Goal: Transaction & Acquisition: Download file/media

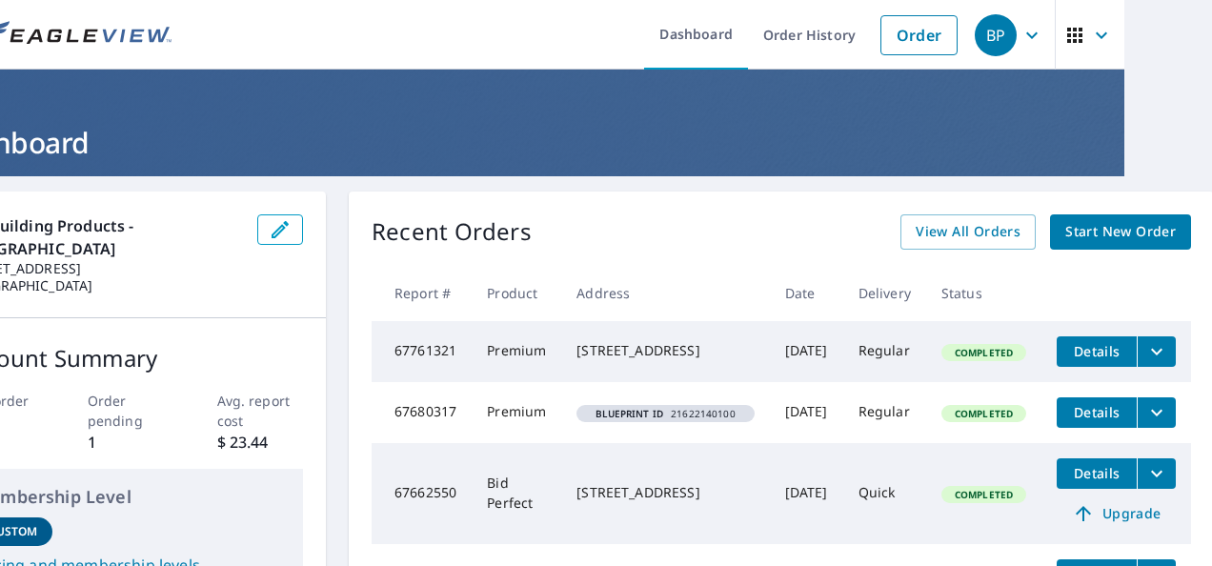
scroll to position [0, 8]
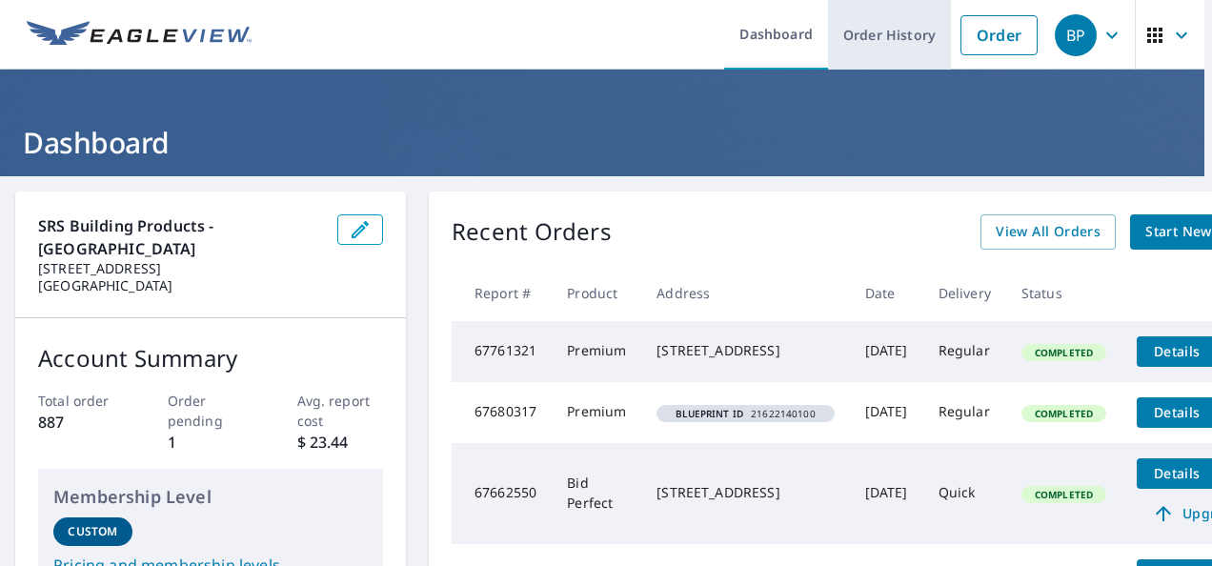
click at [905, 40] on link "Order History" at bounding box center [889, 35] width 123 height 70
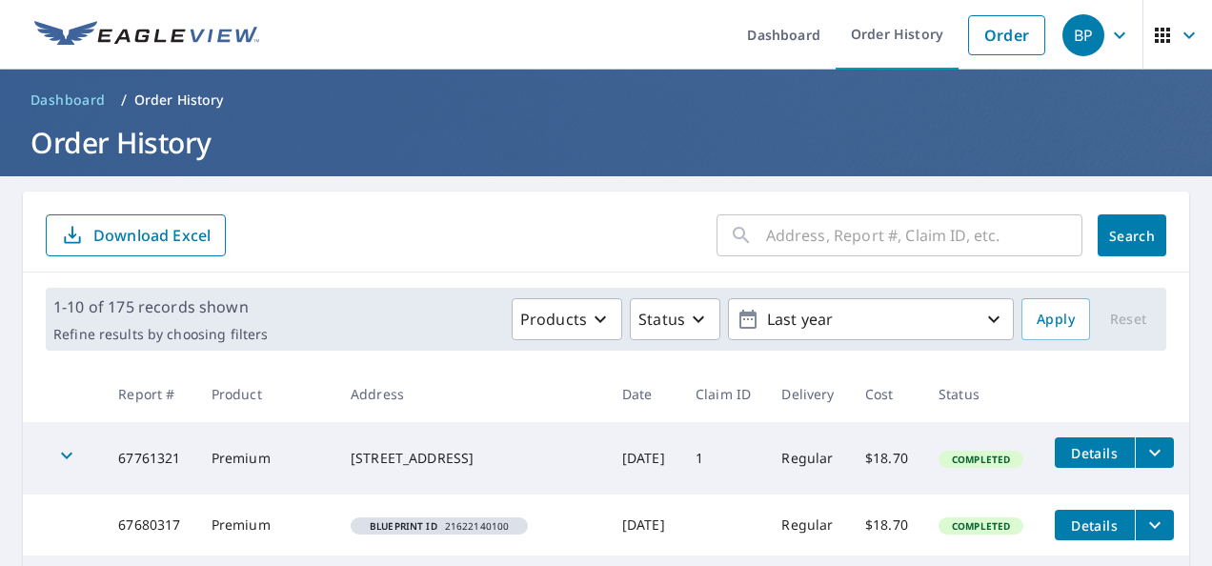
click at [852, 244] on input "text" at bounding box center [924, 235] width 316 height 53
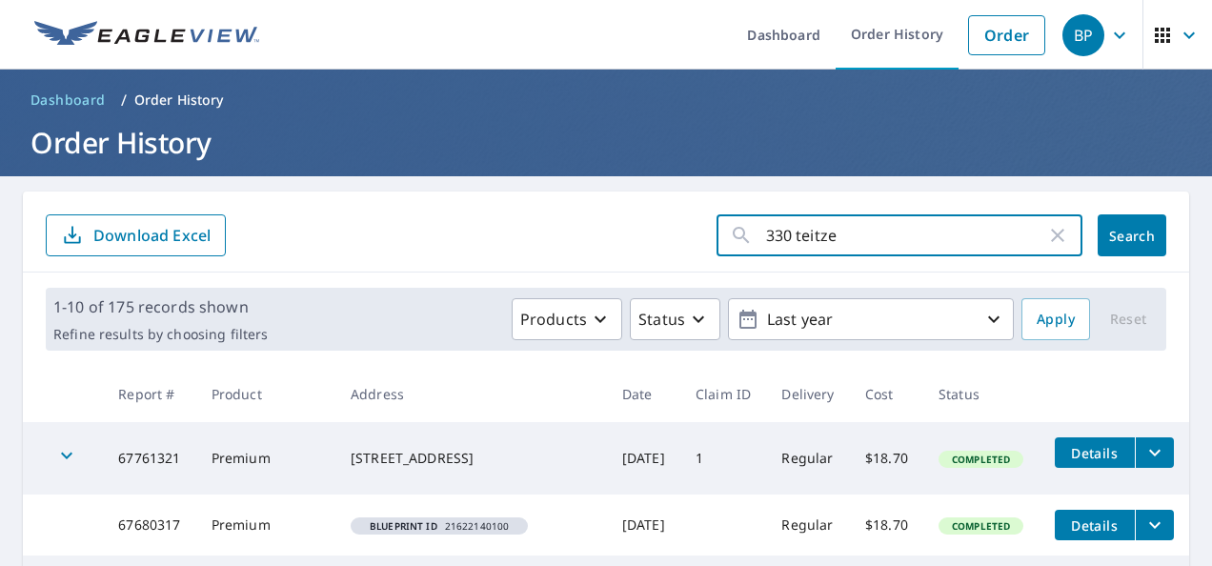
type input "330 [PERSON_NAME]"
click button "Search" at bounding box center [1132, 235] width 69 height 42
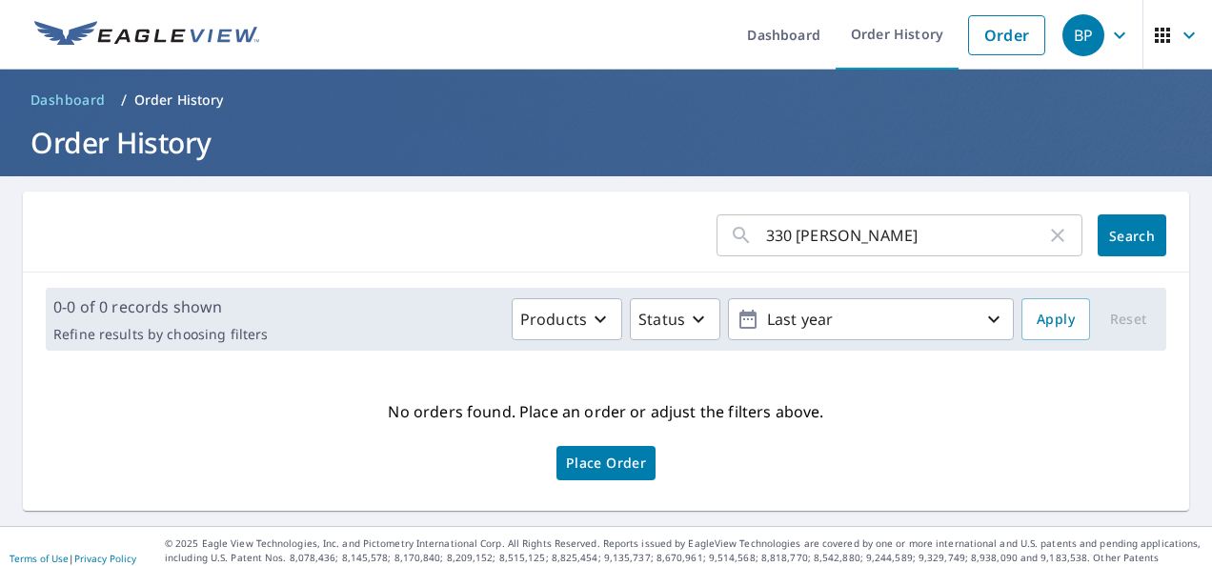
click at [851, 245] on input "330 [PERSON_NAME]" at bounding box center [906, 235] width 280 height 53
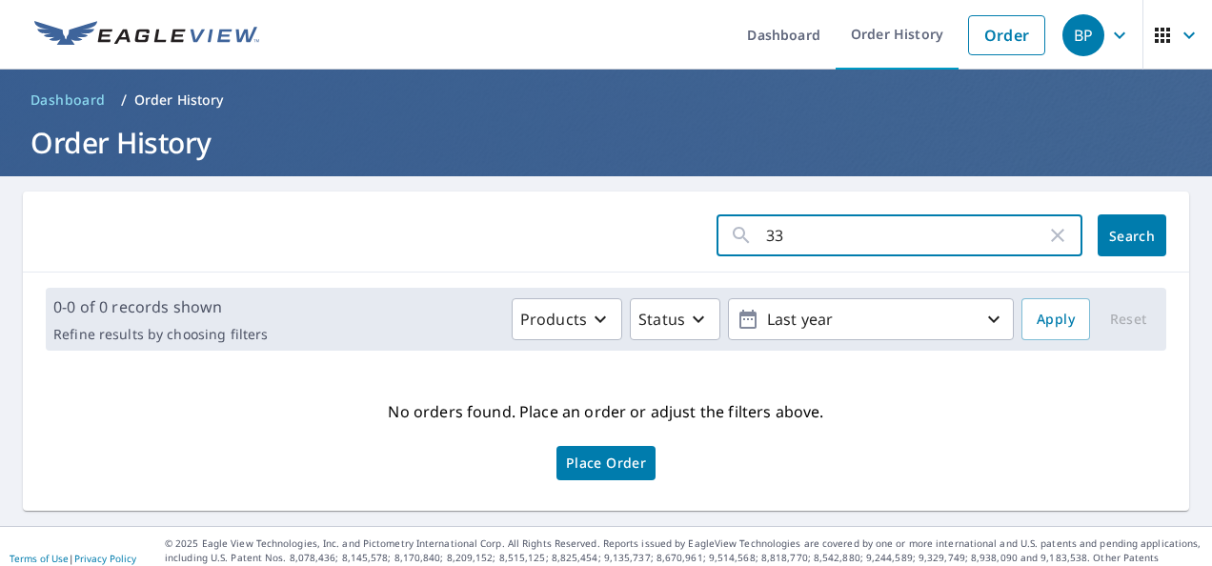
type input "3"
type input "63356426"
click button "Search" at bounding box center [1132, 235] width 69 height 42
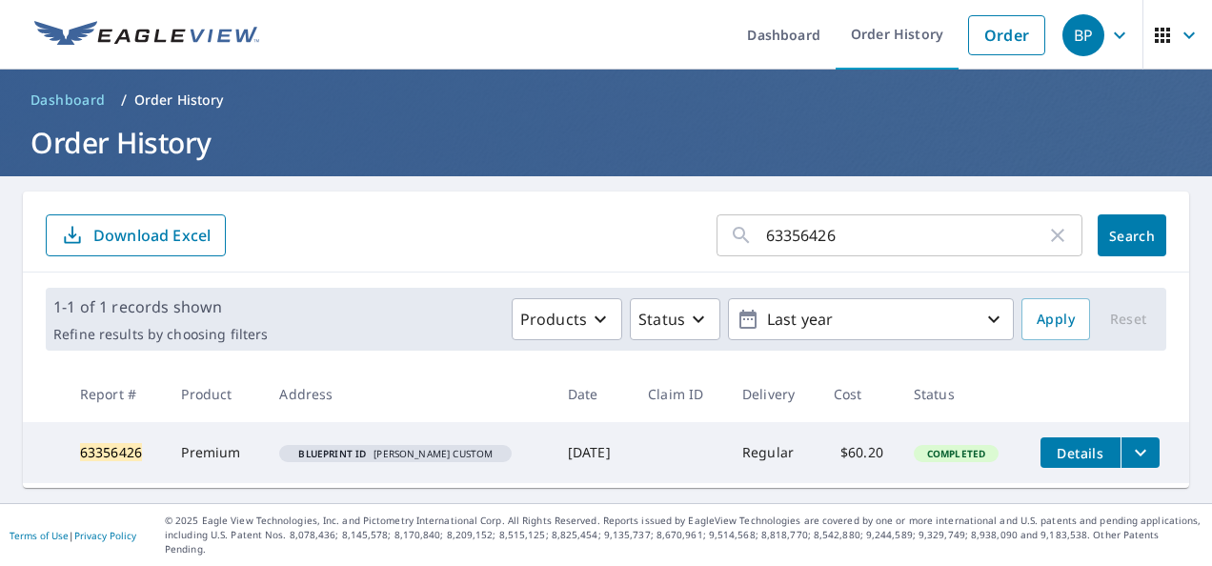
click at [1129, 452] on icon "filesDropdownBtn-63356426" at bounding box center [1140, 452] width 23 height 23
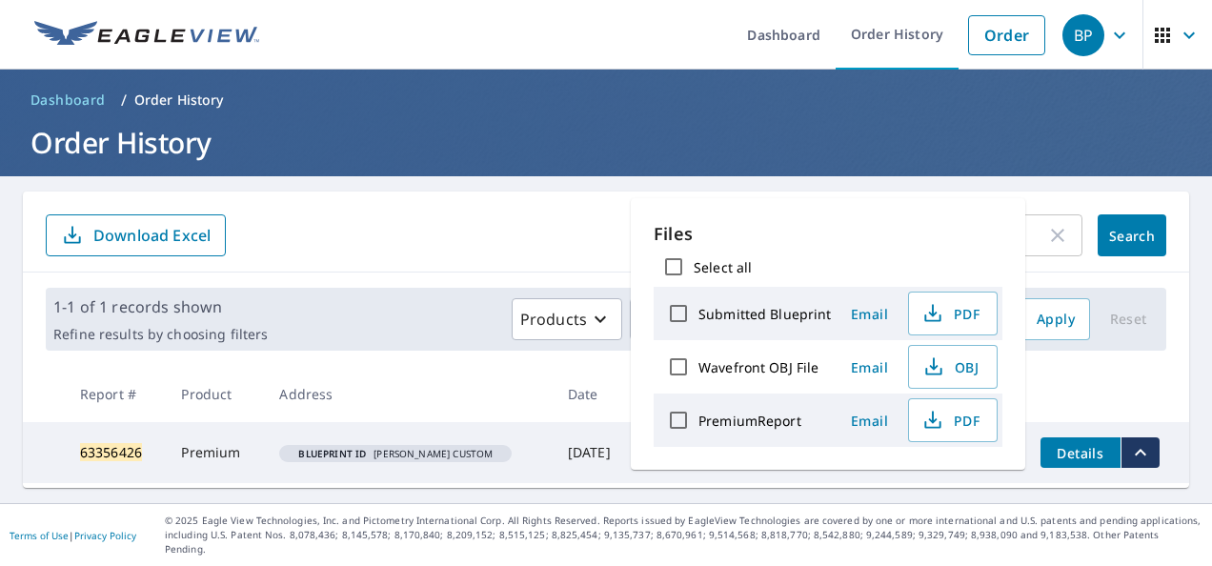
click at [676, 270] on input "Select all" at bounding box center [674, 267] width 40 height 40
checkbox input "true"
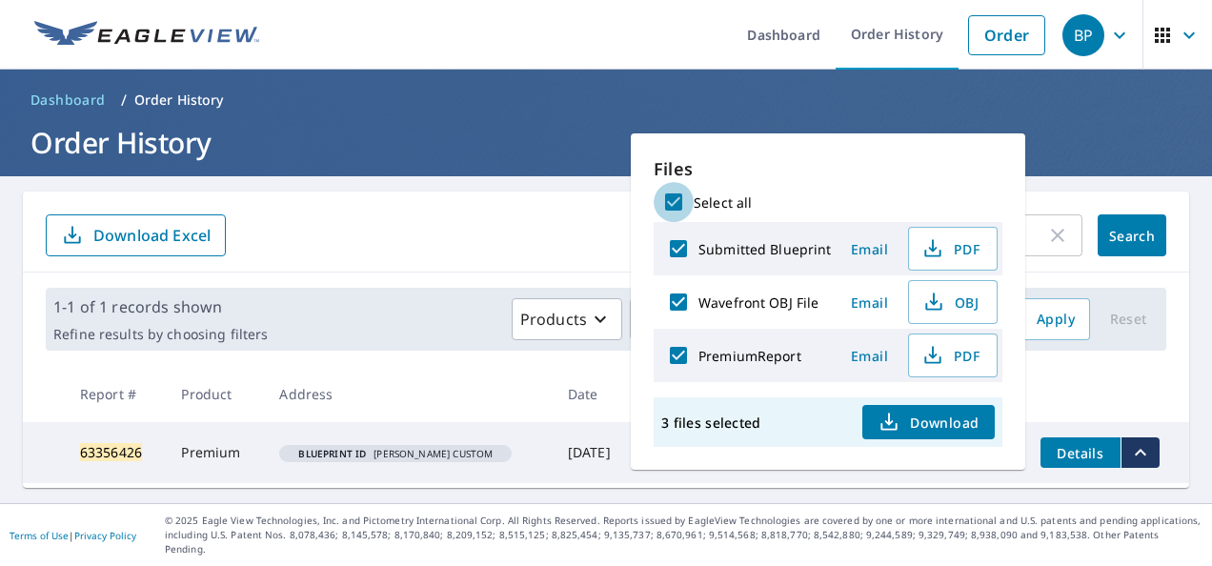
click at [671, 198] on input "Select all" at bounding box center [674, 202] width 40 height 40
checkbox input "false"
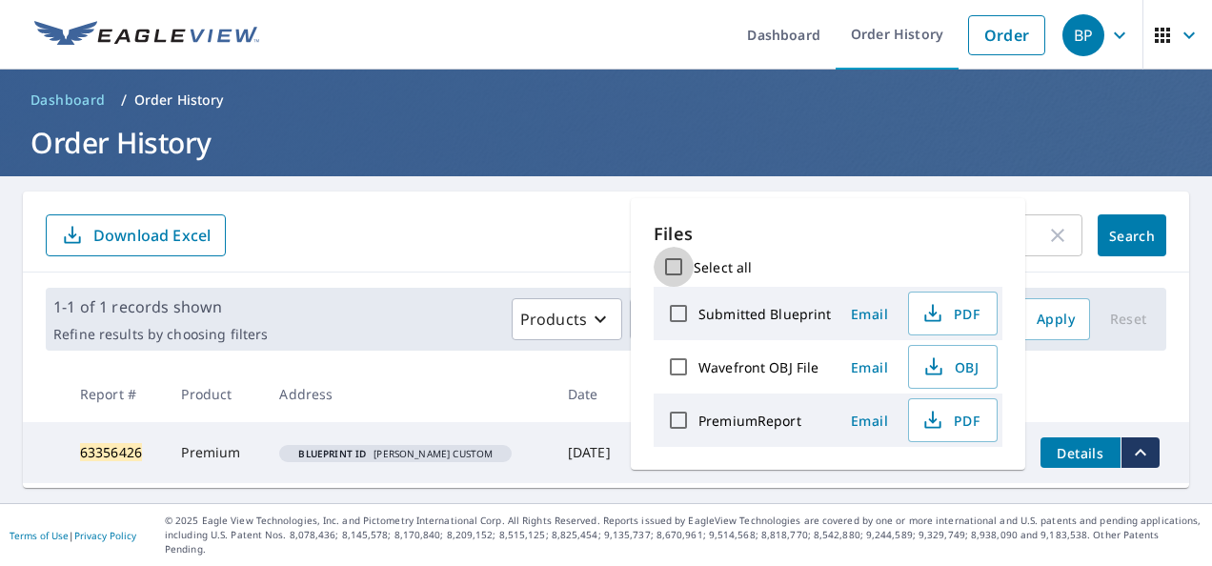
click at [677, 260] on input "Select all" at bounding box center [674, 267] width 40 height 40
checkbox input "true"
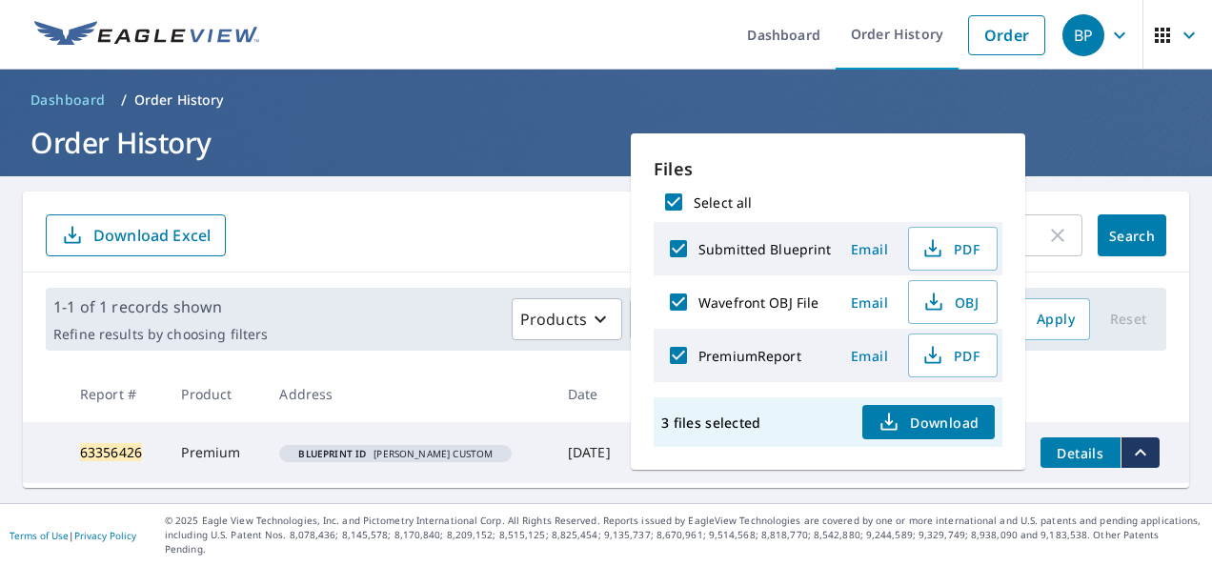
click at [959, 421] on span "Download" at bounding box center [928, 422] width 101 height 23
click at [827, 180] on p "Files" at bounding box center [828, 169] width 349 height 26
click at [745, 224] on div "Submitted Blueprint Email PDF" at bounding box center [828, 248] width 349 height 53
click at [681, 199] on input "Select all" at bounding box center [674, 202] width 40 height 40
checkbox input "false"
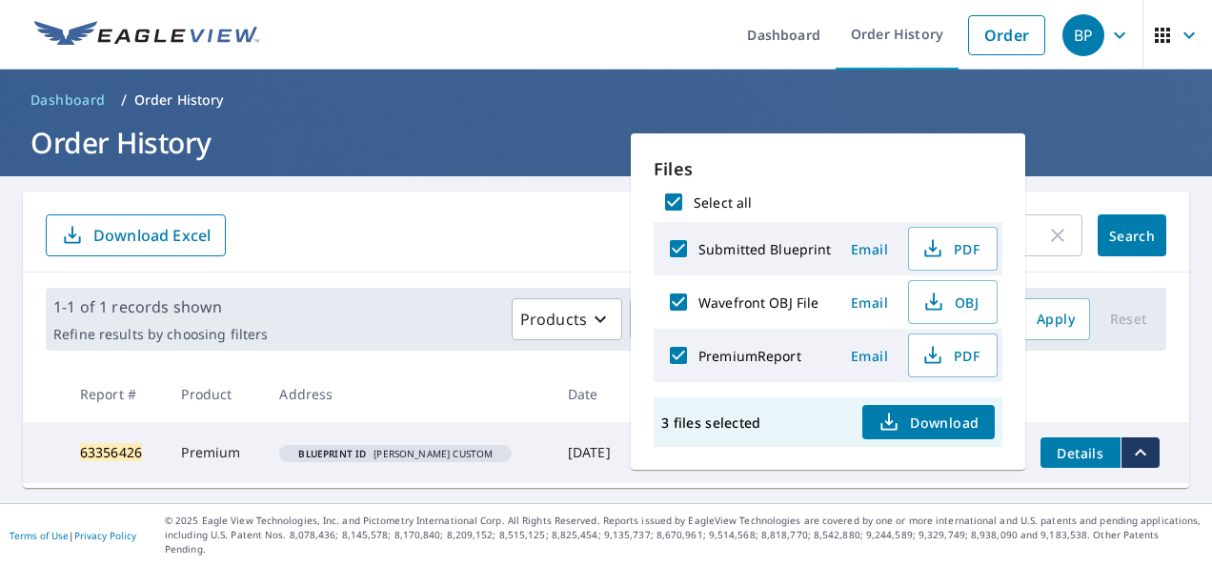
checkbox input "false"
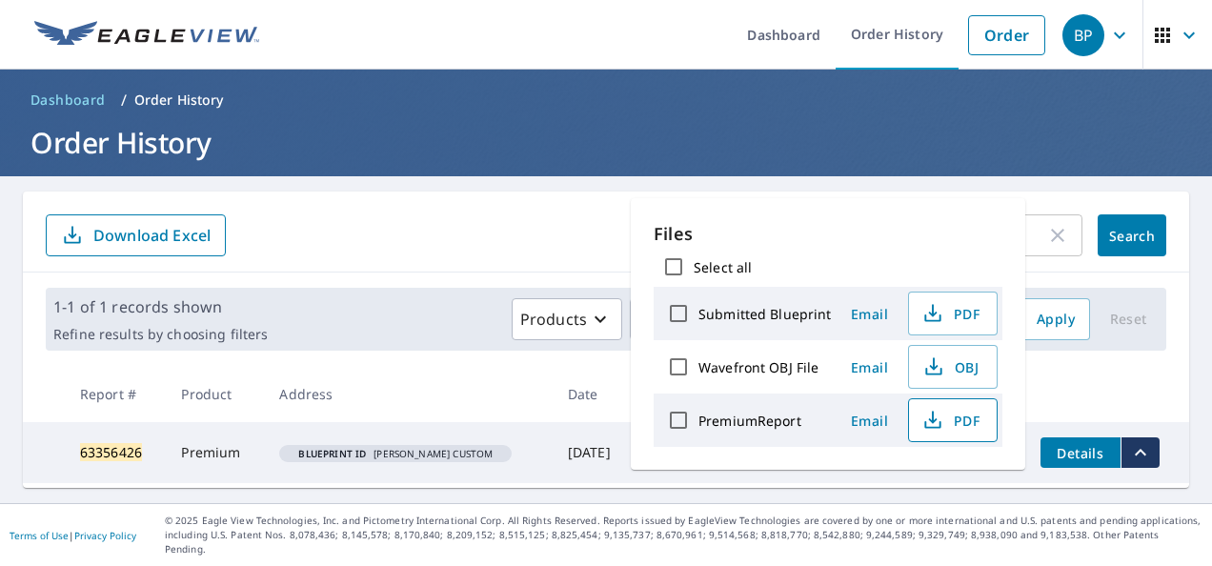
click at [944, 417] on span "PDF" at bounding box center [951, 420] width 61 height 23
